Goal: Find specific page/section

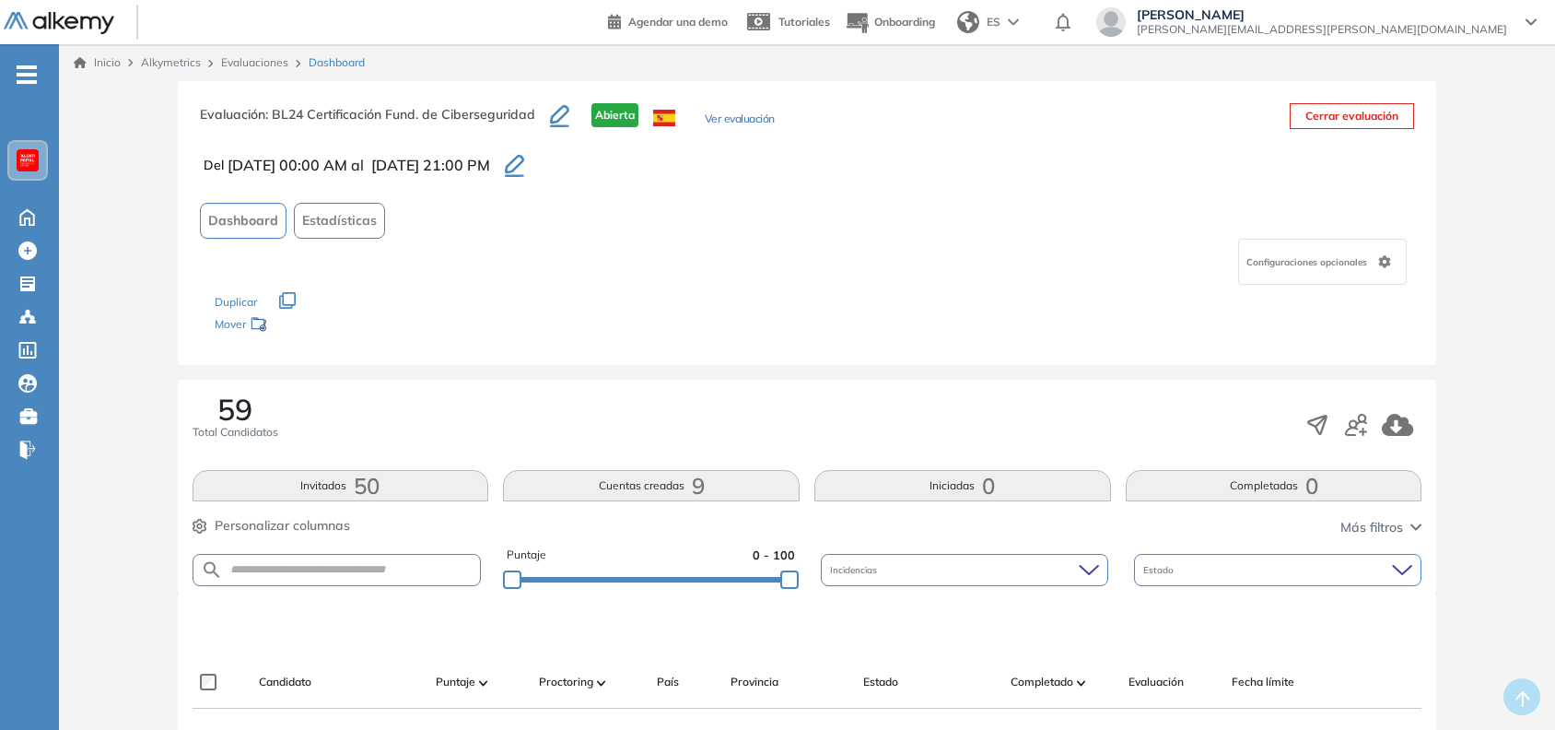
click at [248, 64] on link "Evaluaciones" at bounding box center [254, 62] width 67 height 14
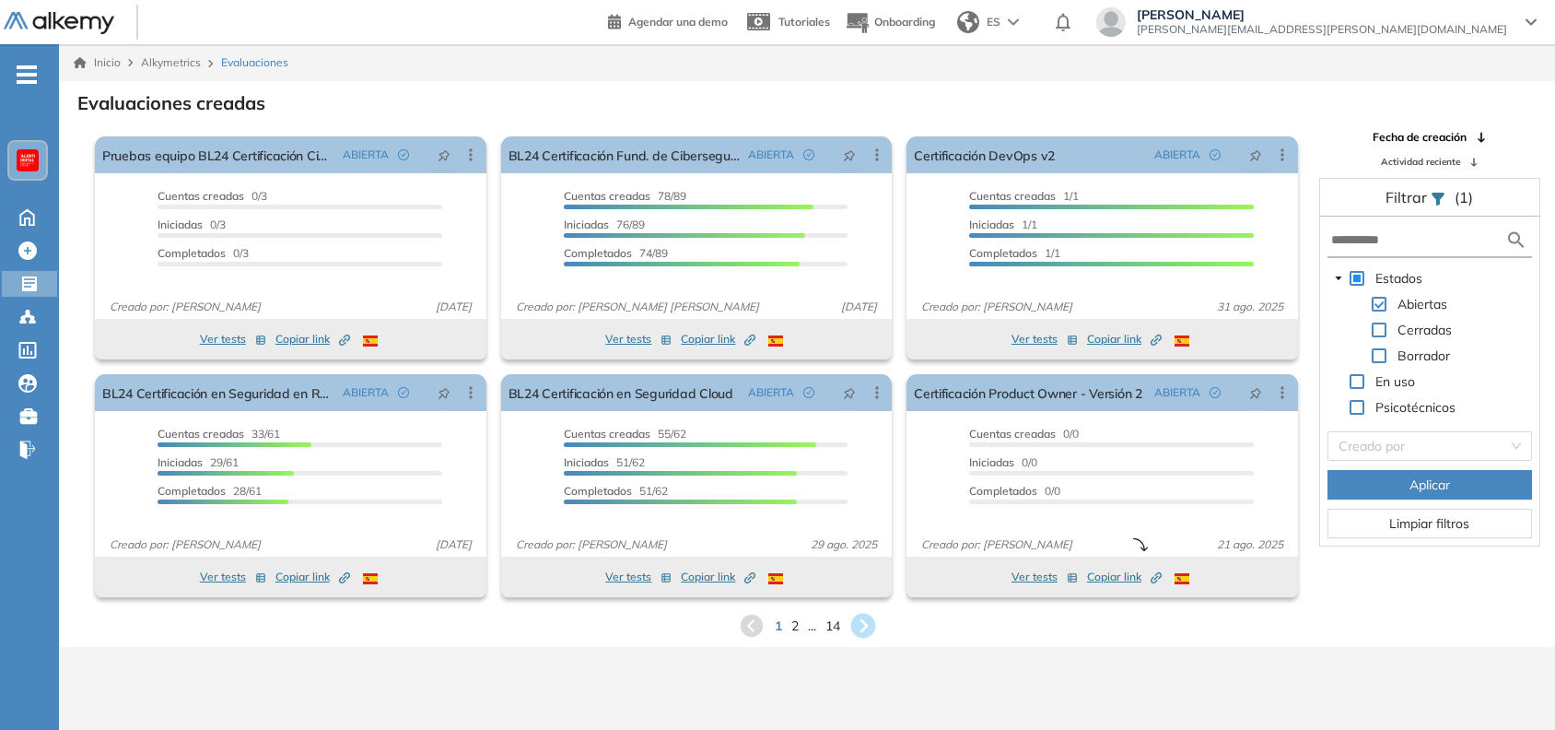
click at [863, 625] on icon at bounding box center [862, 626] width 25 height 25
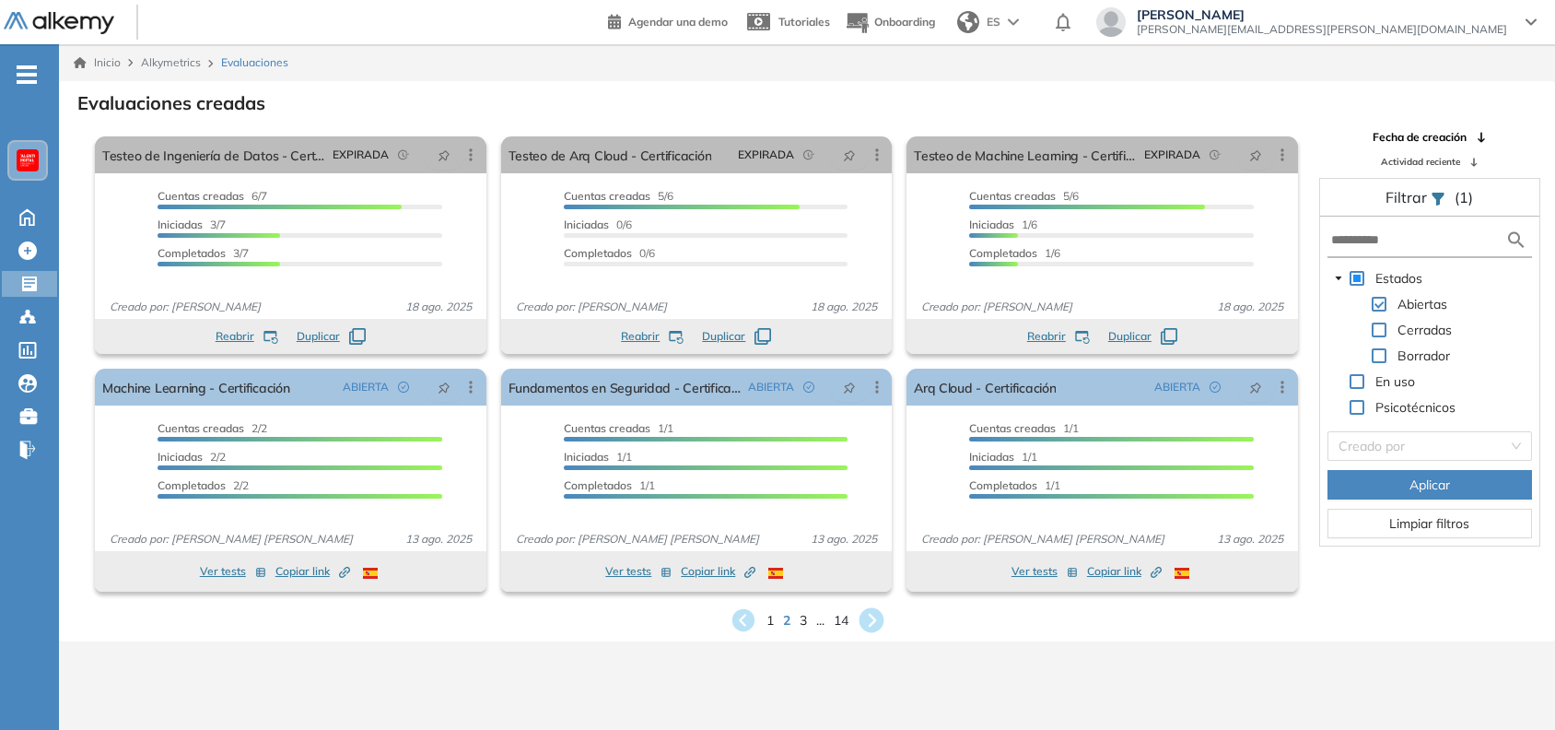
click at [874, 623] on icon at bounding box center [871, 620] width 25 height 25
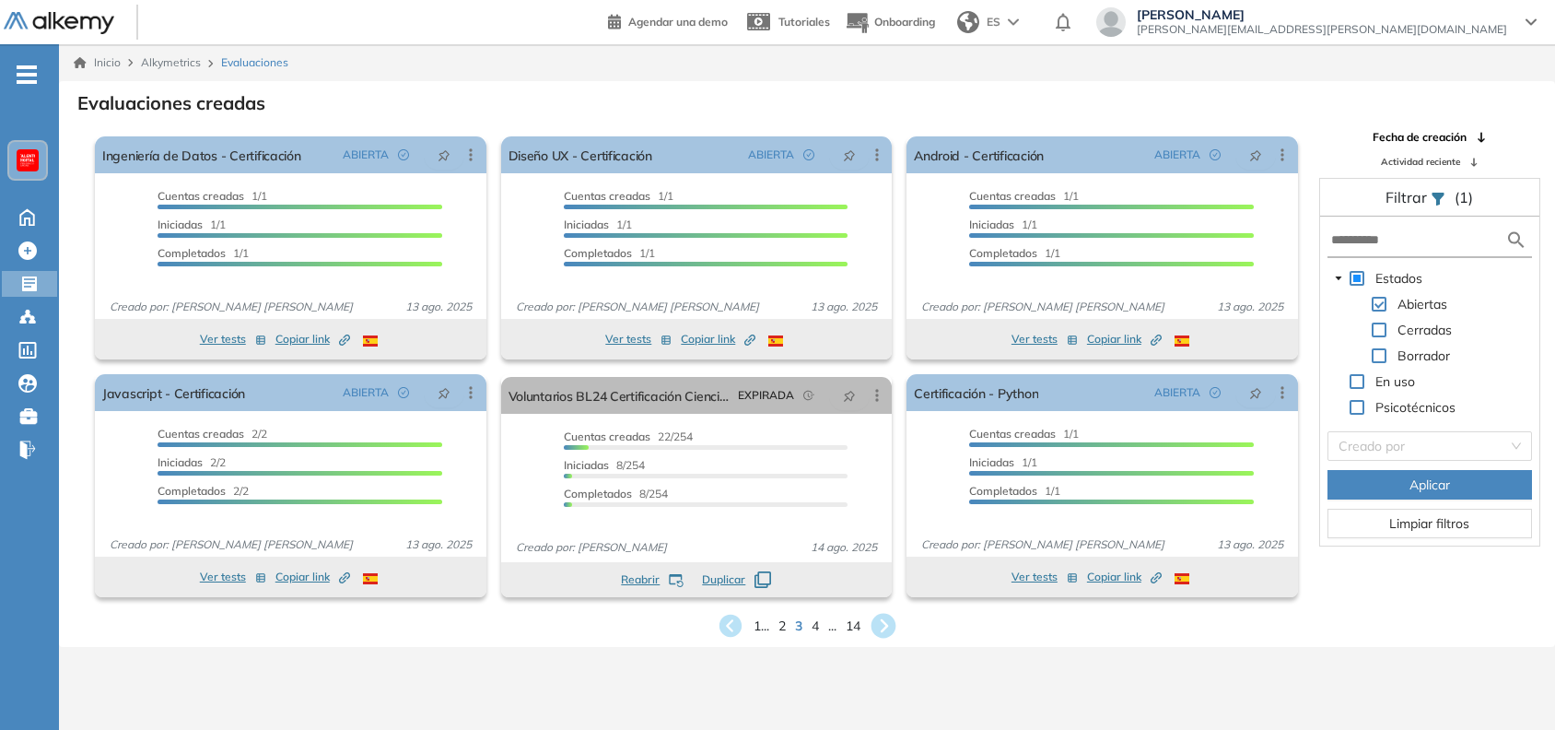
click at [874, 623] on icon at bounding box center [883, 626] width 25 height 25
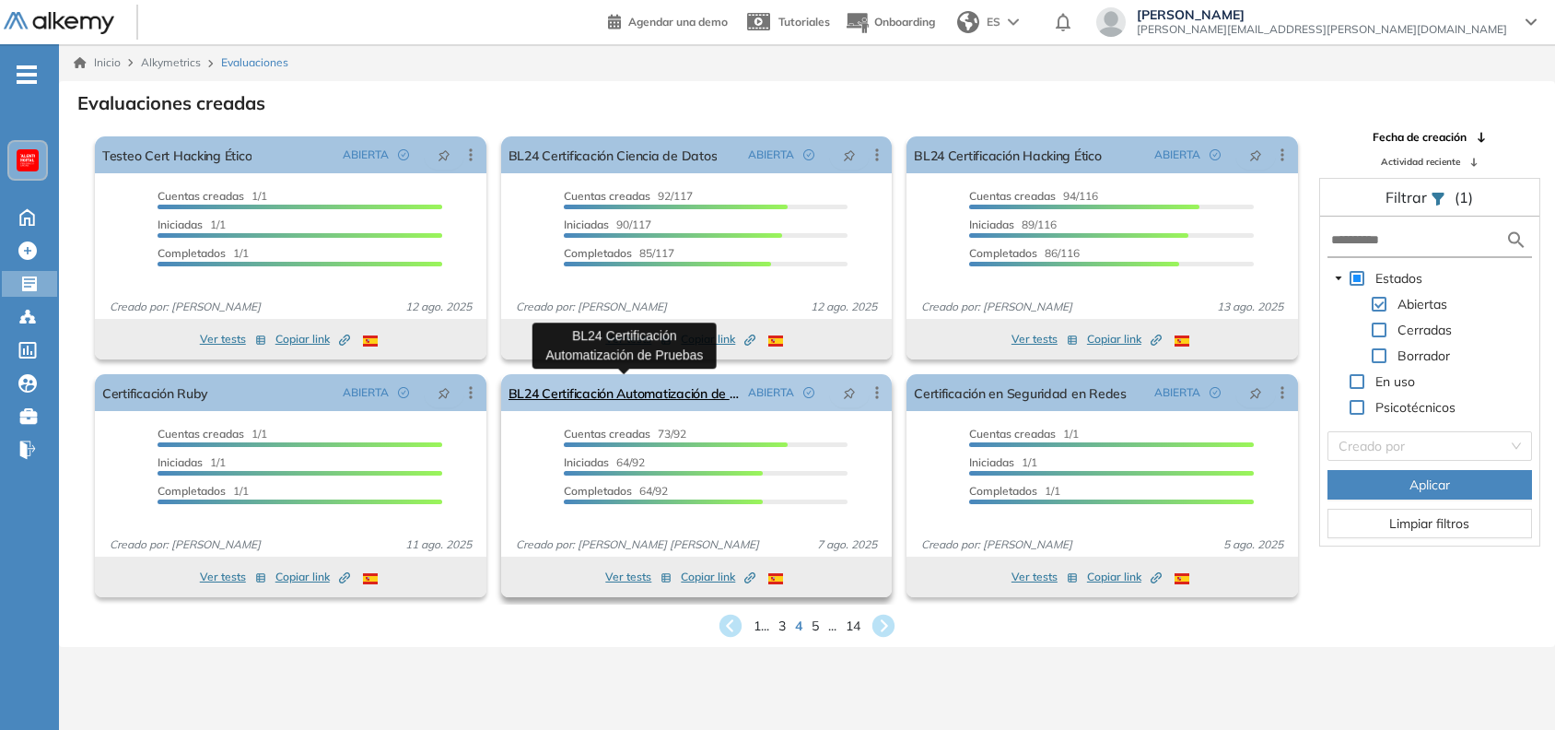
click at [669, 399] on link "BL24 Certificación Automatización de Pruebas" at bounding box center [625, 392] width 233 height 37
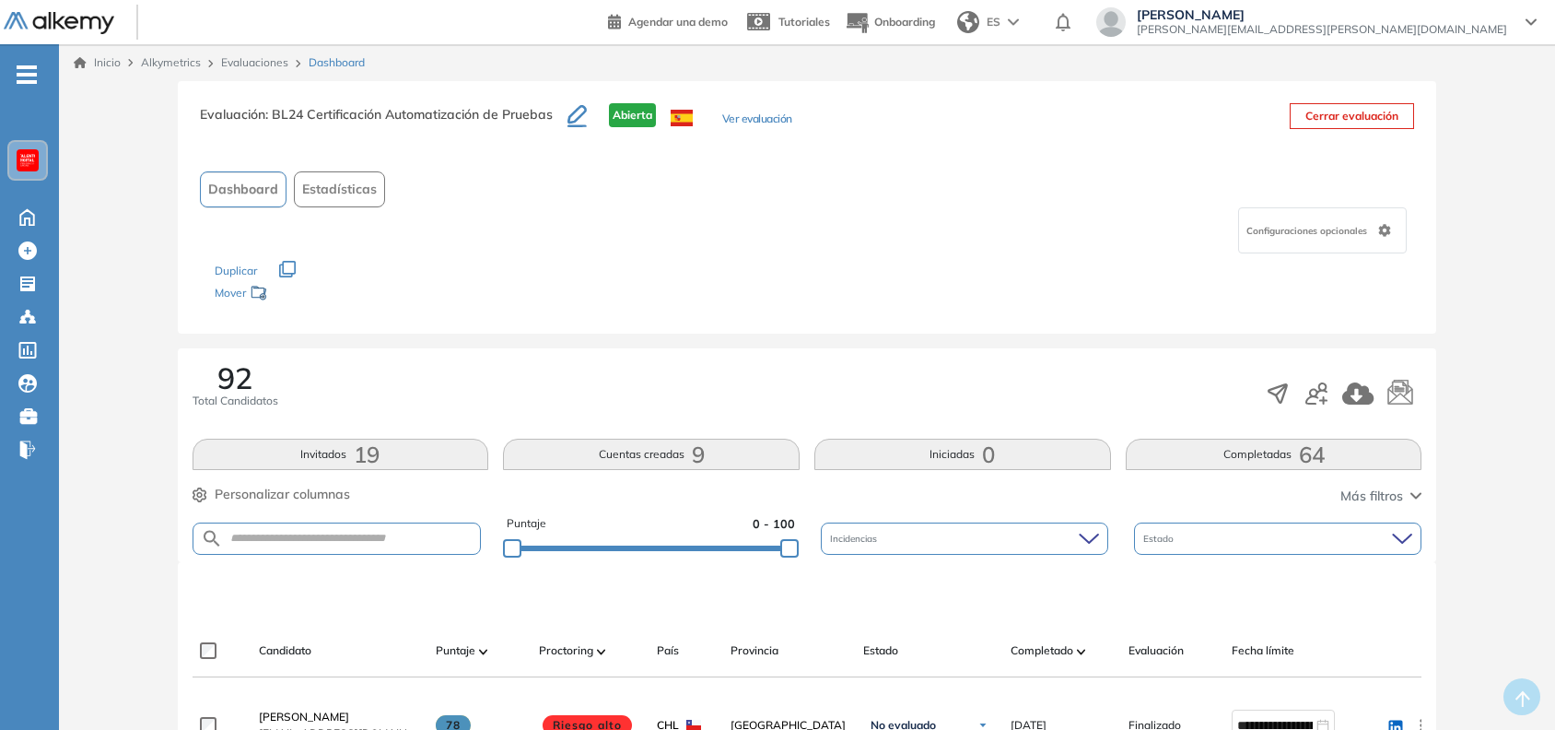
click at [347, 178] on button "Estadísticas" at bounding box center [339, 189] width 91 height 36
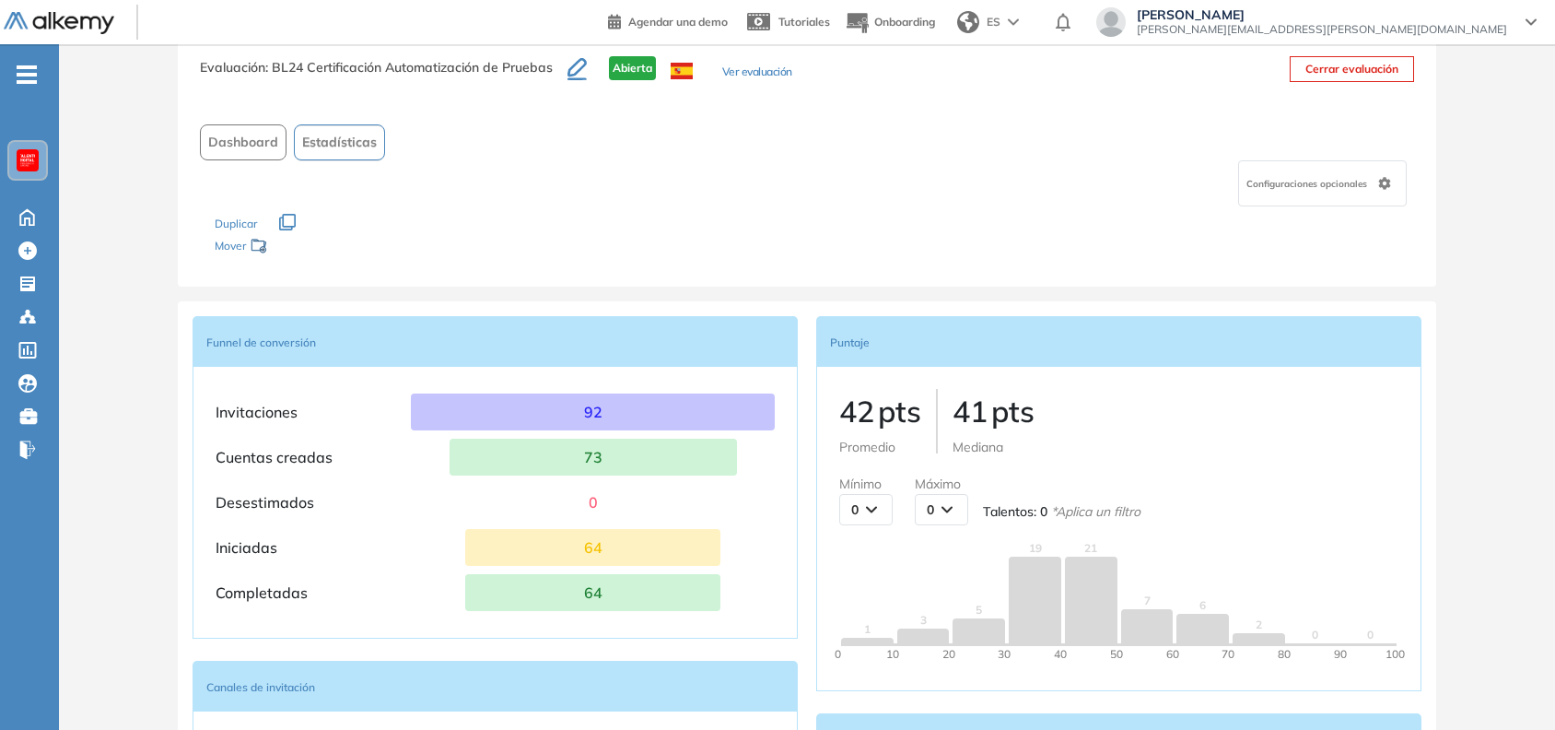
scroll to position [44, 0]
